Goal: Transaction & Acquisition: Purchase product/service

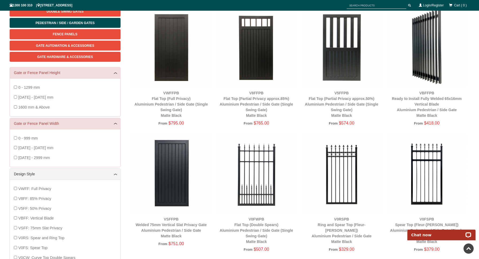
scroll to position [75, 0]
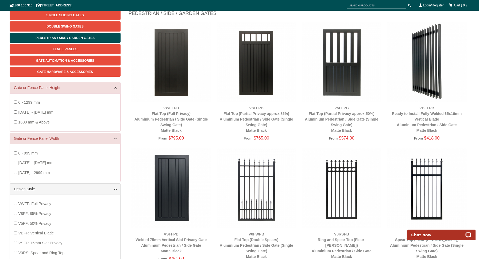
click at [164, 177] on img at bounding box center [171, 188] width 80 height 80
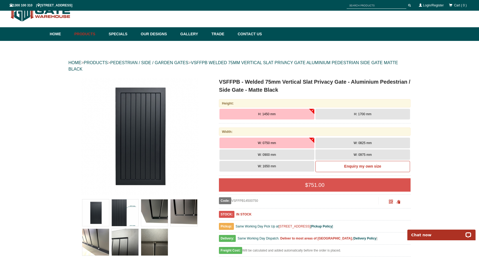
click at [374, 115] on button "H: 1700 mm" at bounding box center [362, 114] width 95 height 11
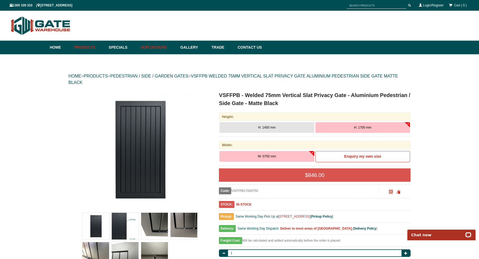
click at [153, 49] on link "Our Designs" at bounding box center [158, 48] width 40 height 14
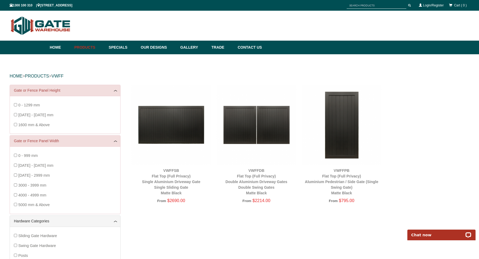
scroll to position [10, 0]
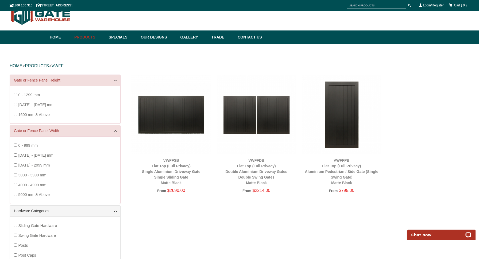
click at [262, 120] on img at bounding box center [256, 115] width 80 height 80
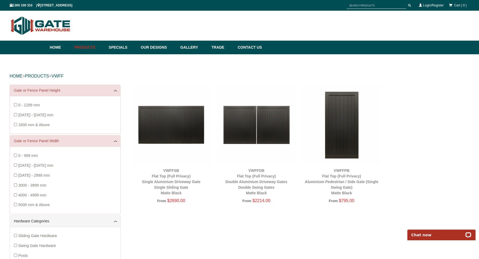
scroll to position [1, 0]
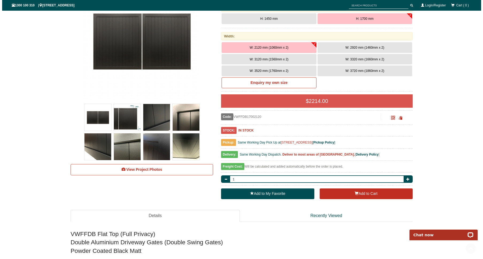
scroll to position [162, 0]
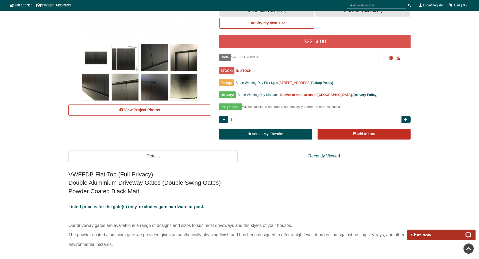
click at [124, 58] on img at bounding box center [125, 57] width 27 height 27
